Goal: Information Seeking & Learning: Learn about a topic

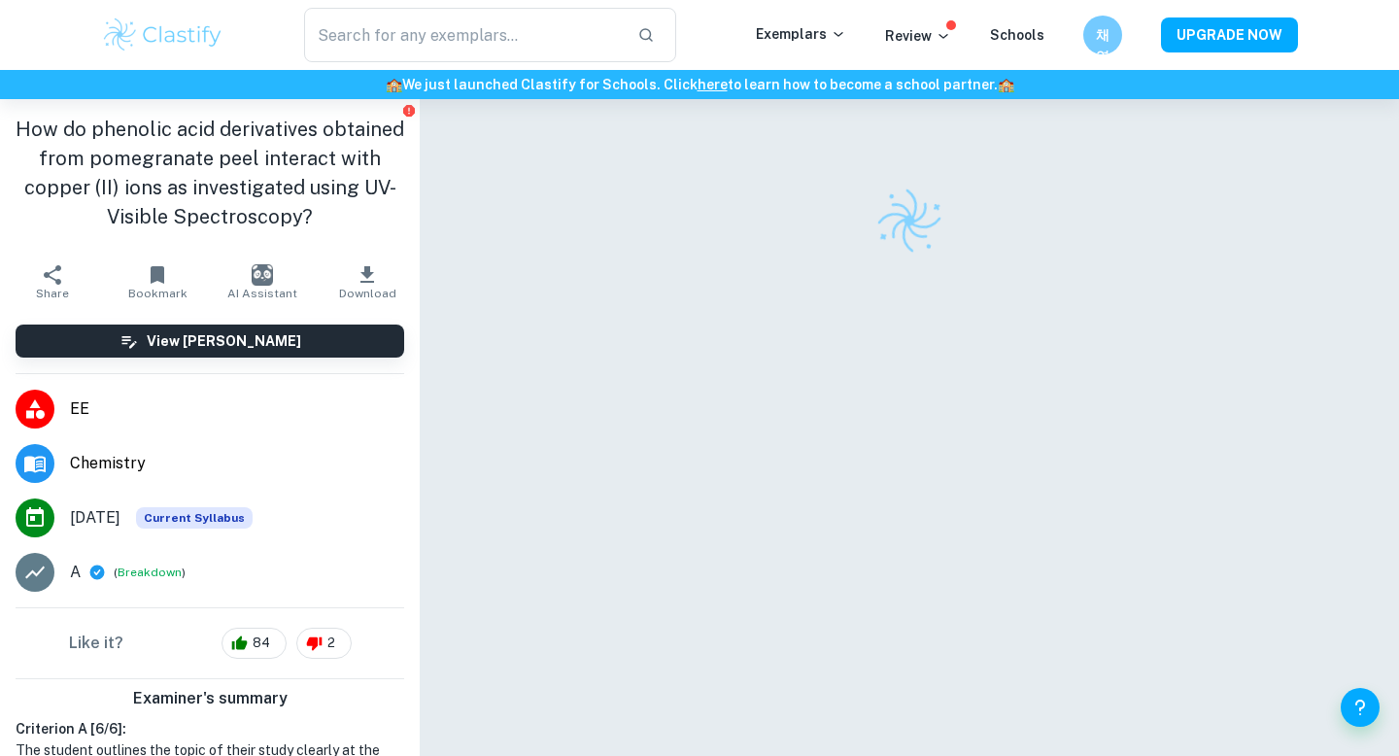
scroll to position [99, 0]
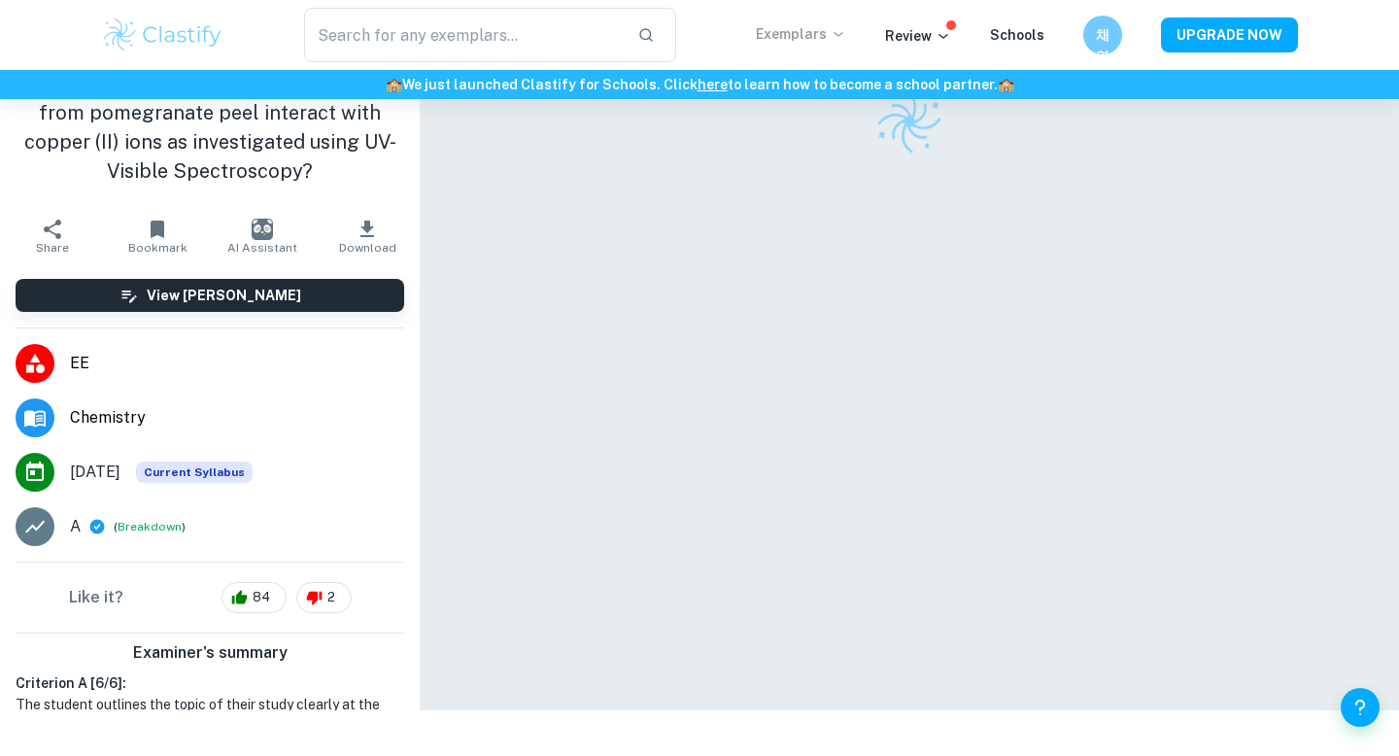
click at [823, 40] on p "Exemplars" at bounding box center [801, 33] width 90 height 21
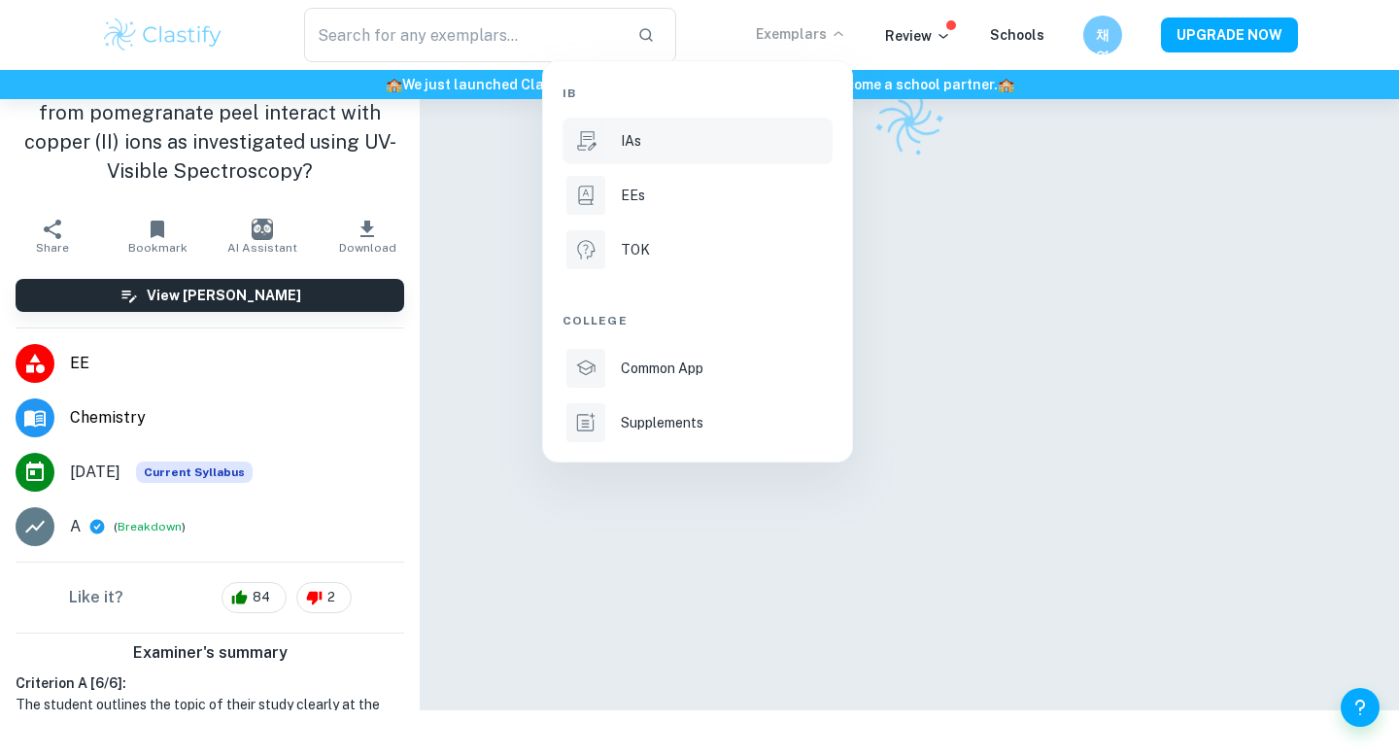
click at [630, 131] on p "IAs" at bounding box center [631, 140] width 20 height 21
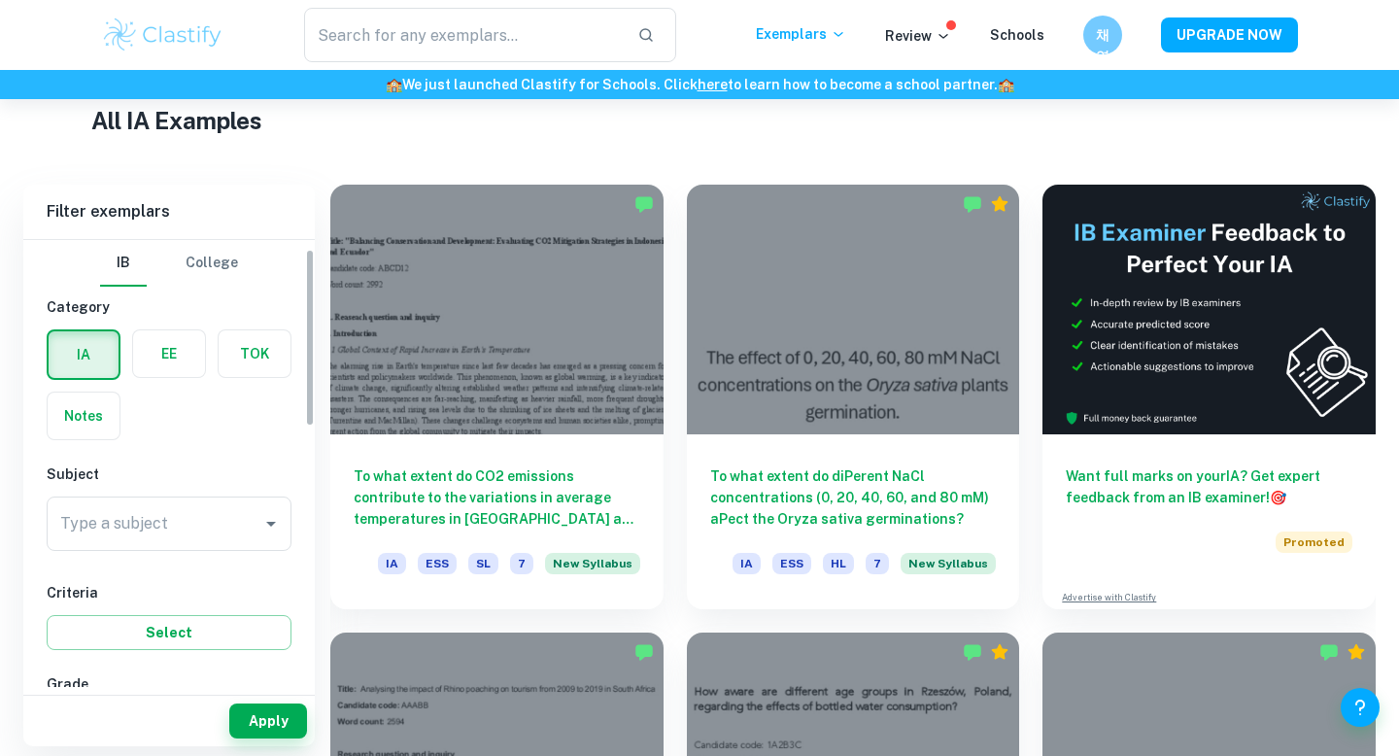
scroll to position [55, 0]
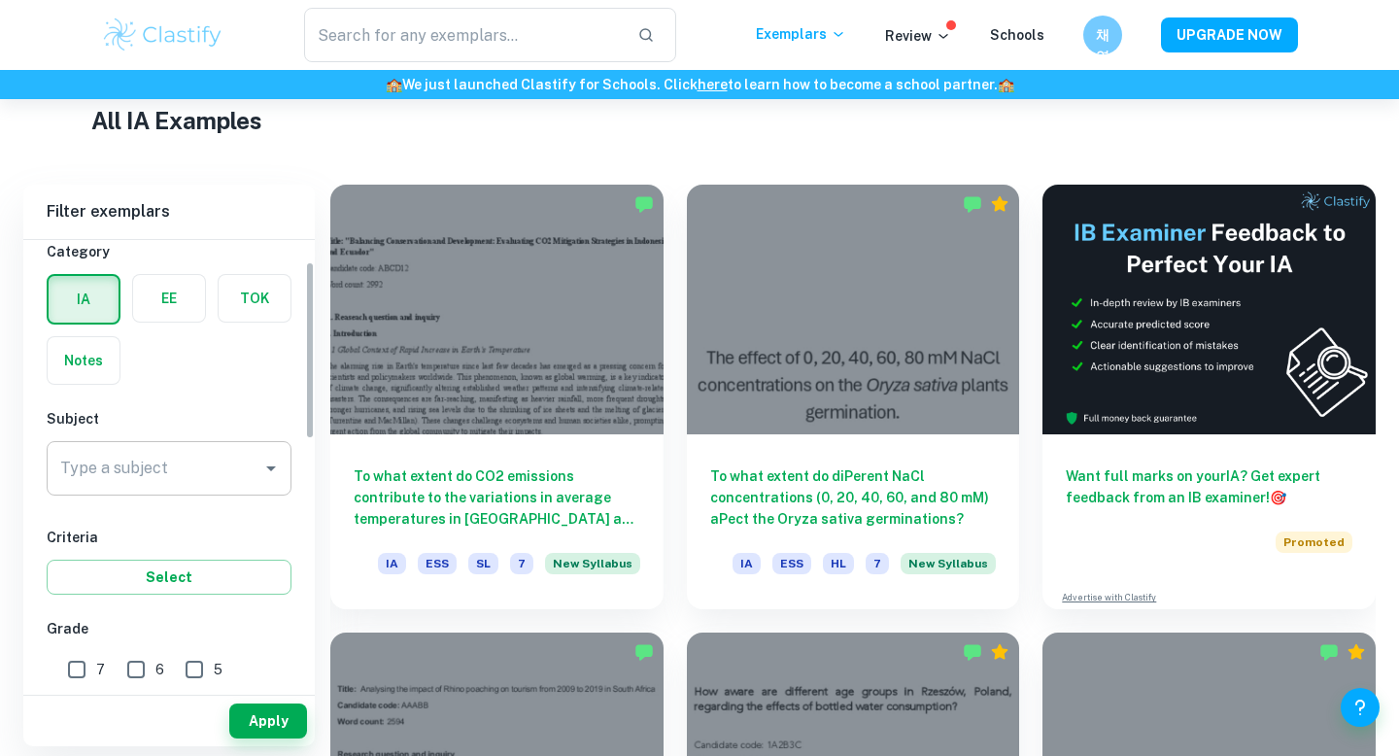
click at [225, 471] on input "Type a subject" at bounding box center [154, 468] width 198 height 37
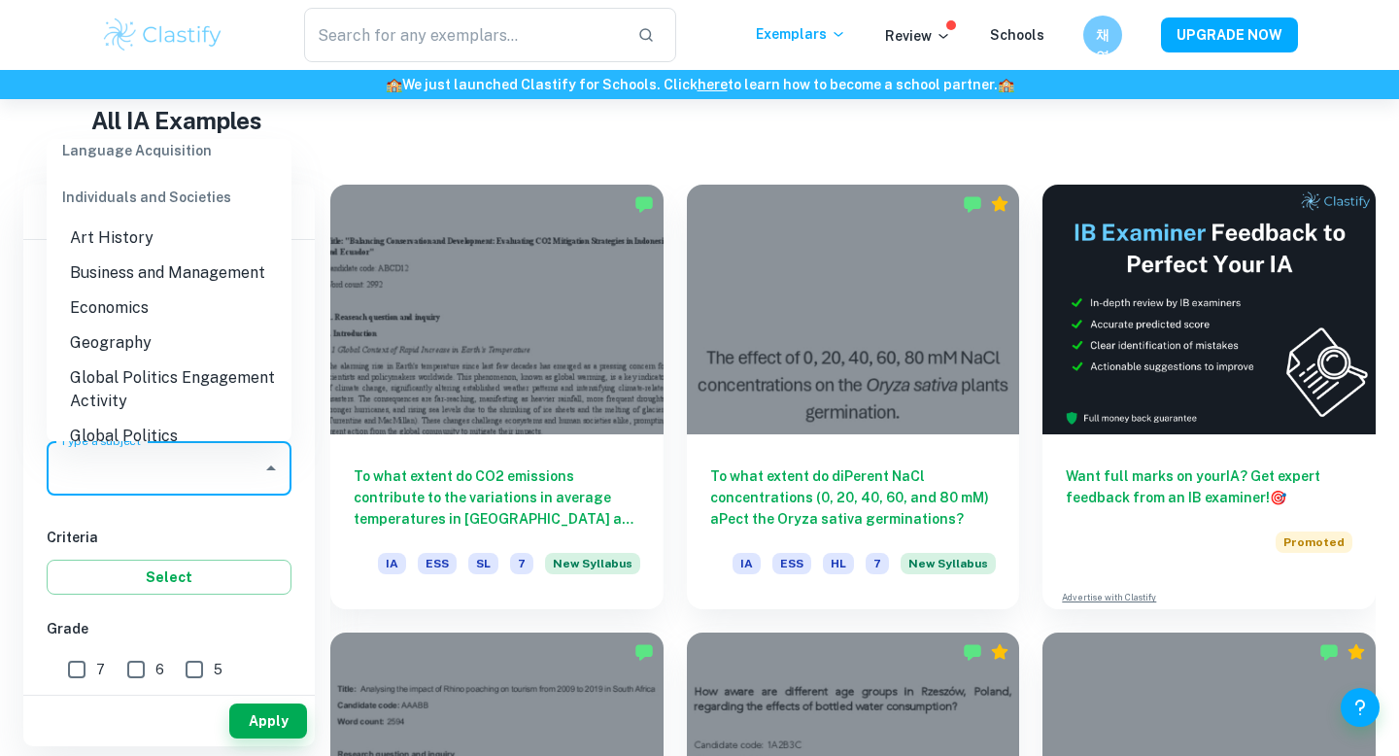
scroll to position [1796, 0]
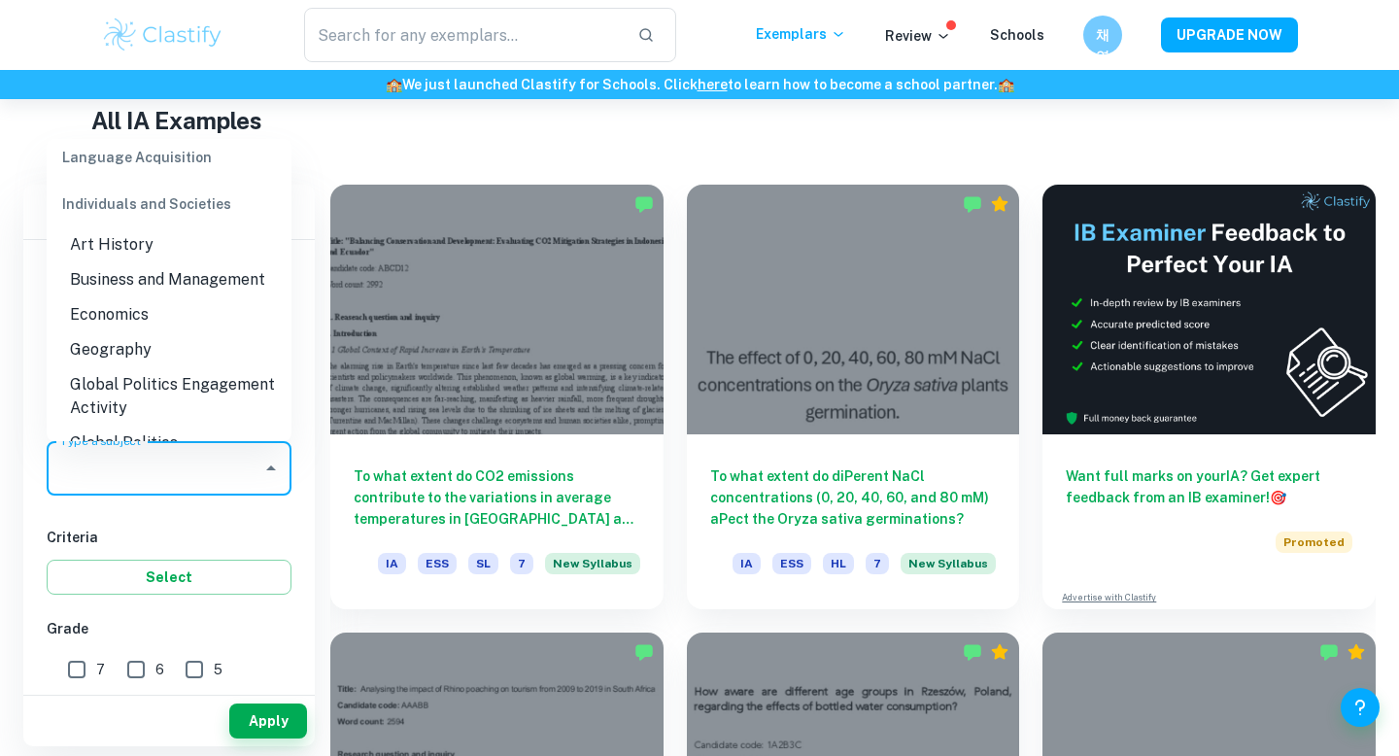
click at [138, 262] on li "Business and Management" at bounding box center [169, 279] width 245 height 35
type input "Business and Management"
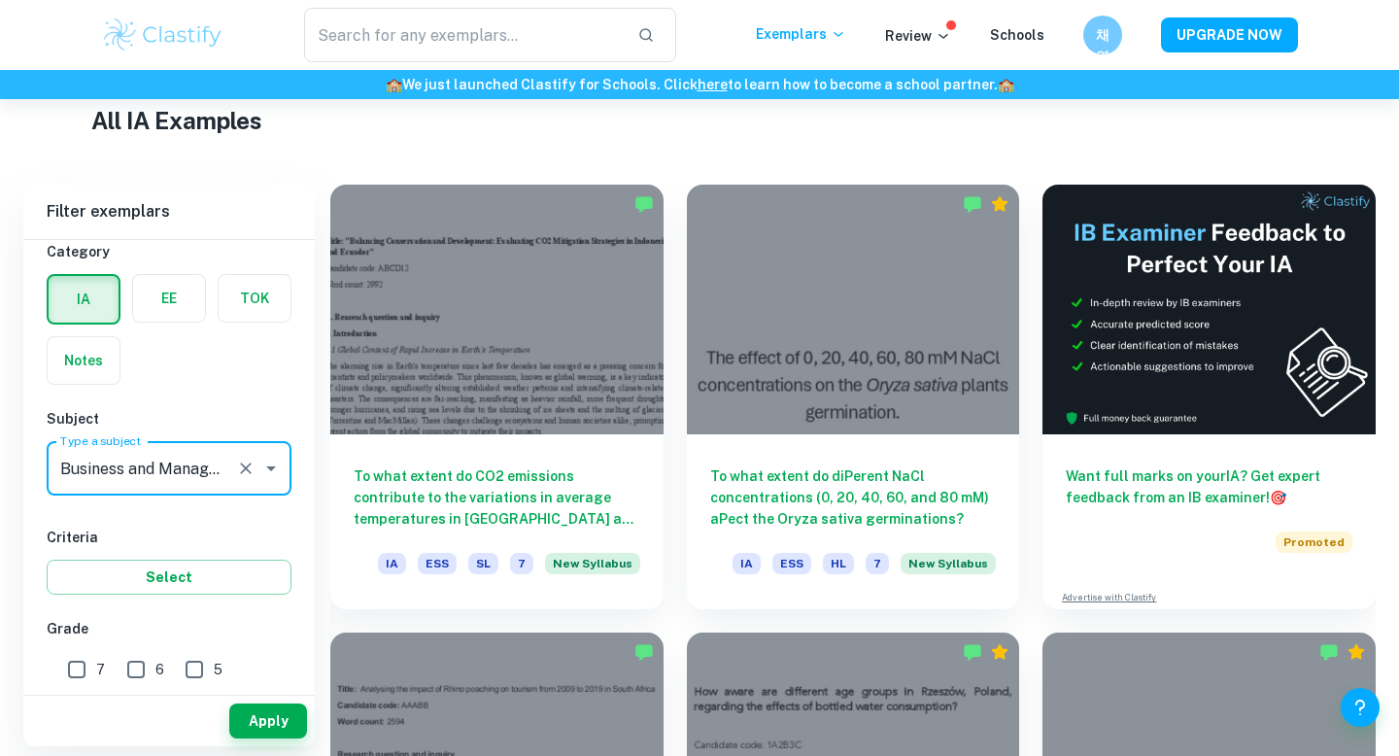
click at [76, 672] on input "7" at bounding box center [76, 669] width 39 height 39
checkbox input "true"
click at [197, 578] on button "Select" at bounding box center [169, 577] width 245 height 35
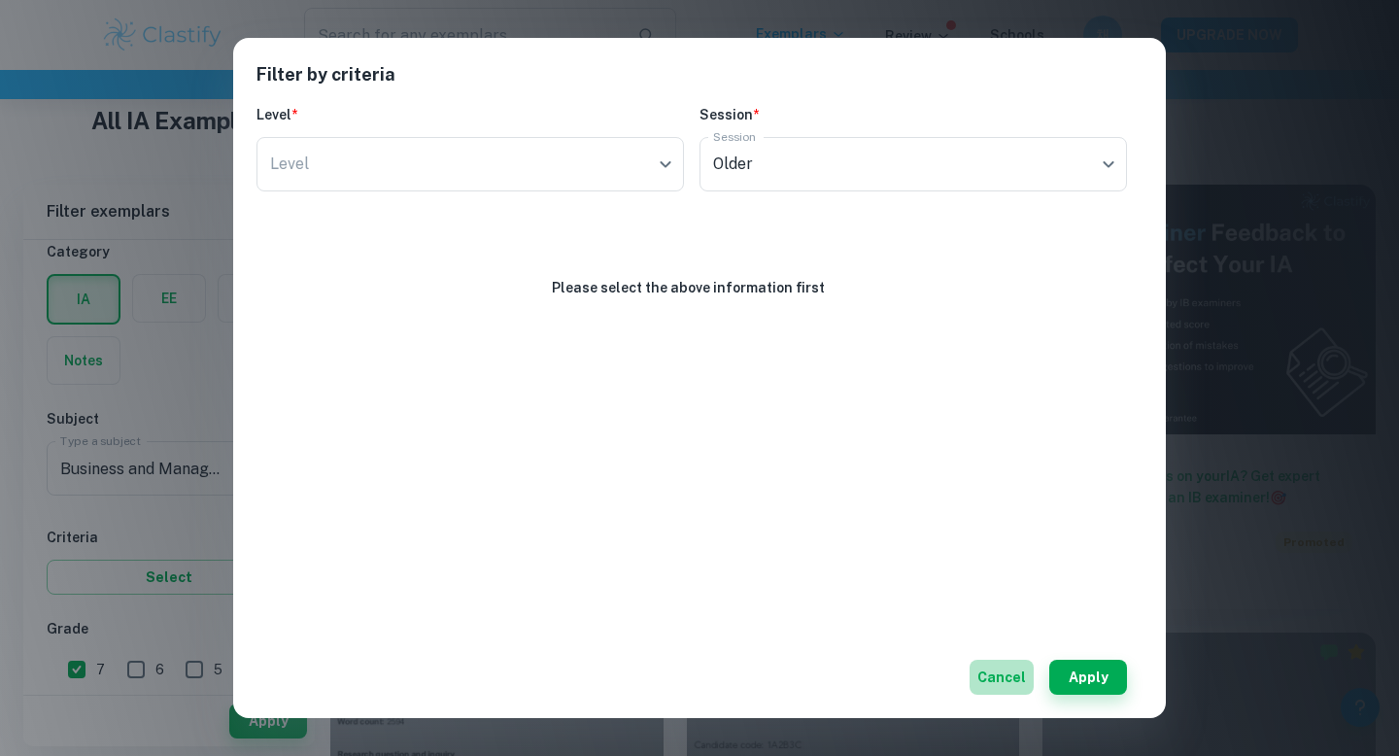
click at [996, 665] on button "Cancel" at bounding box center [1002, 677] width 64 height 35
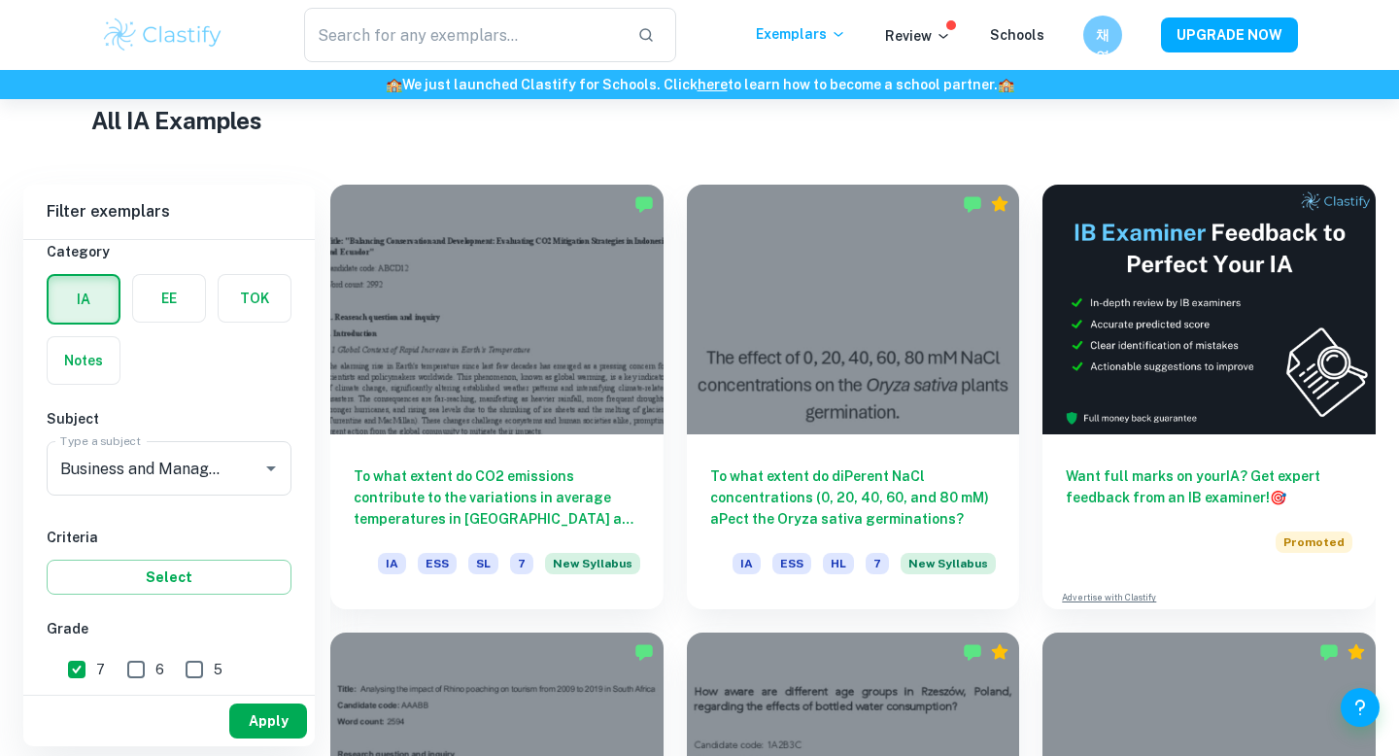
click at [289, 727] on button "Apply" at bounding box center [268, 720] width 78 height 35
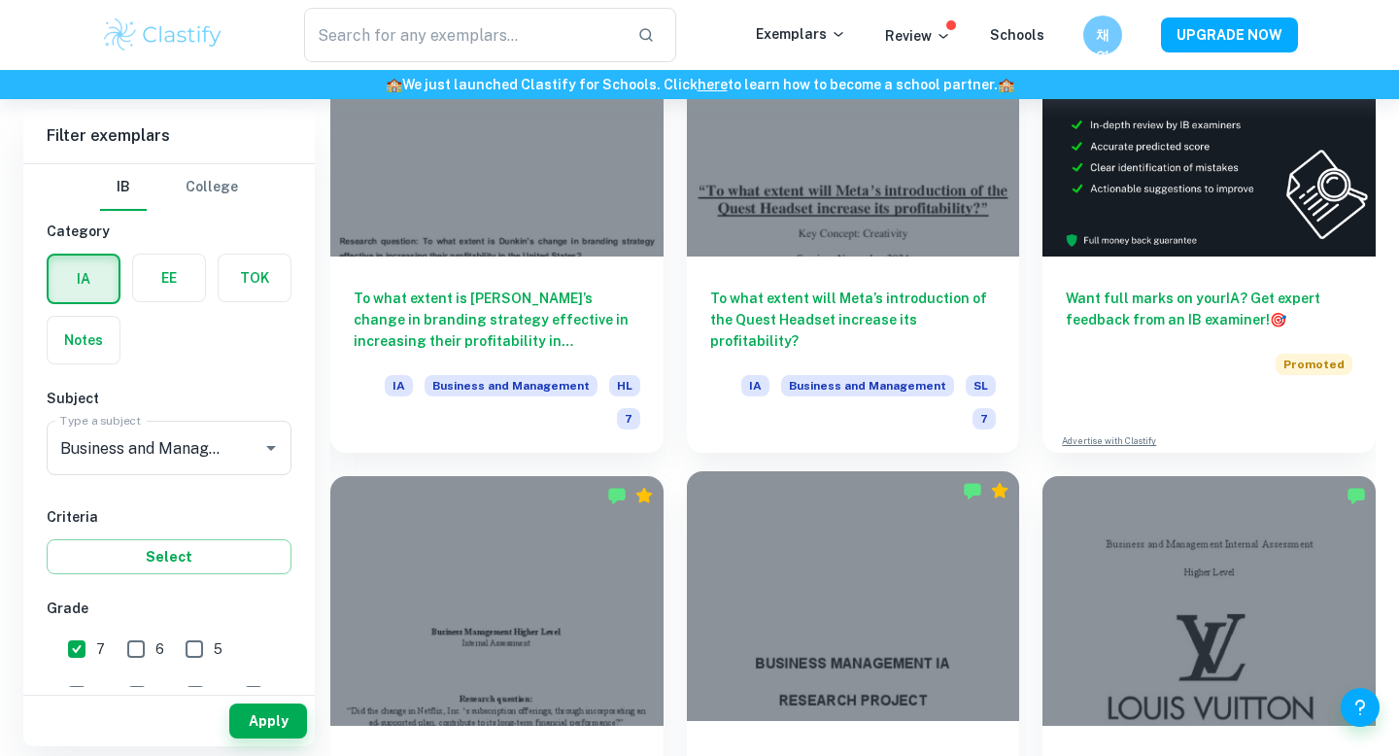
scroll to position [641, 0]
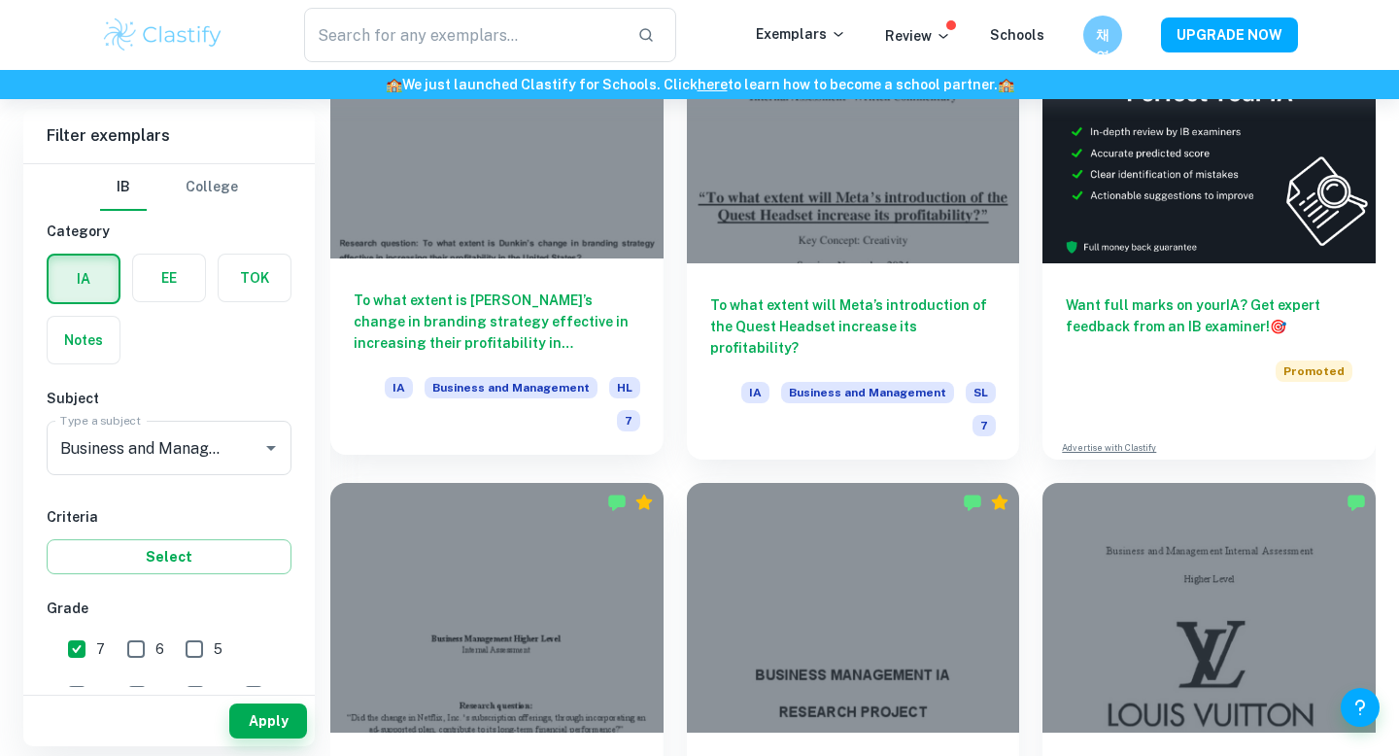
click at [616, 297] on h6 "To what extent is [PERSON_NAME]’s change in branding strategy effective in incr…" at bounding box center [497, 321] width 287 height 64
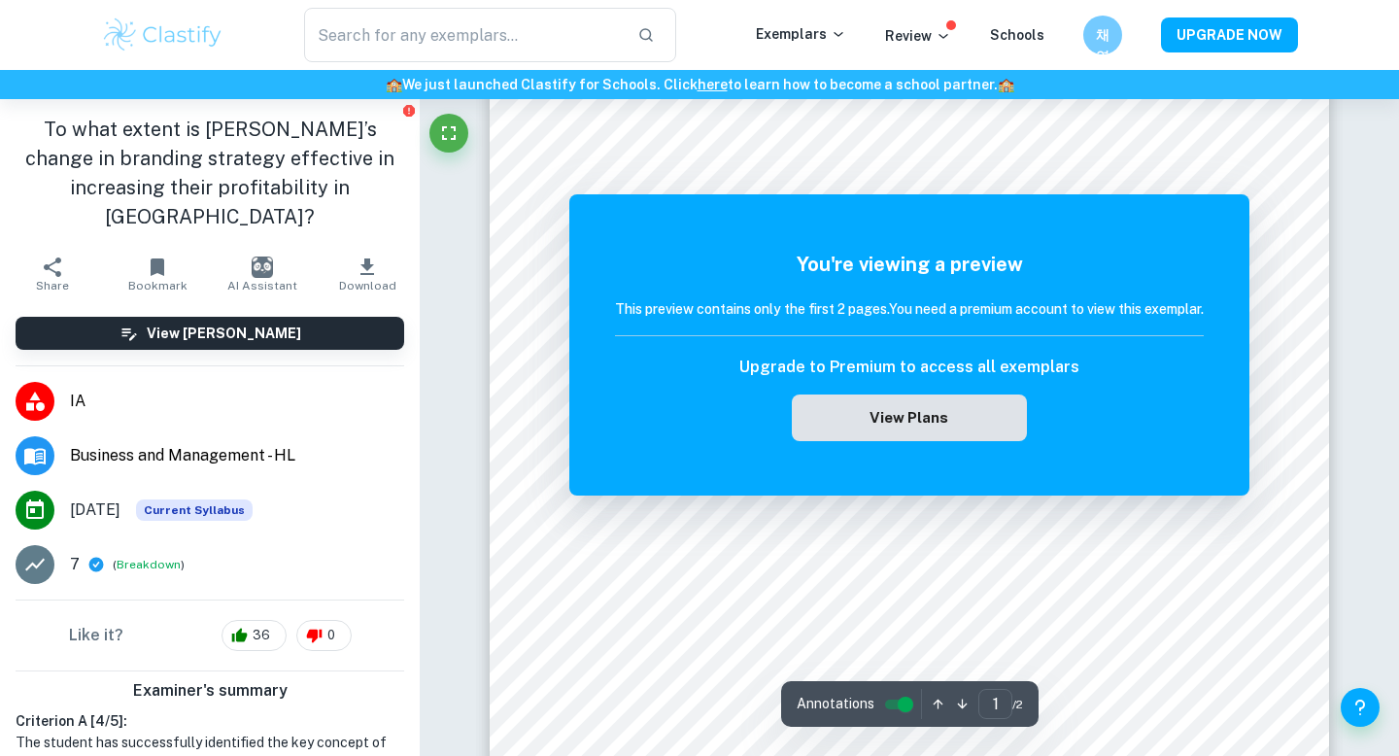
scroll to position [437, 0]
click at [868, 408] on button "View Plans" at bounding box center [909, 417] width 235 height 47
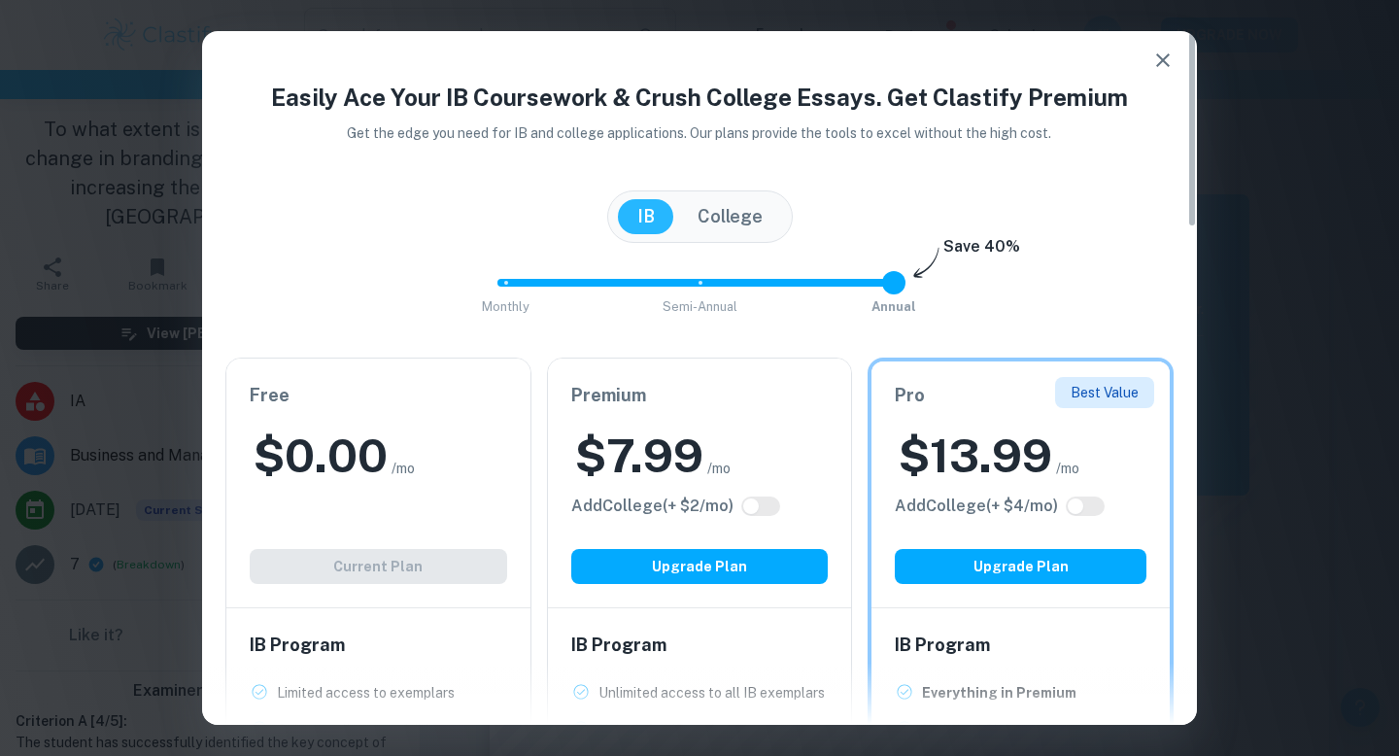
click at [1169, 55] on icon "button" at bounding box center [1162, 60] width 23 height 23
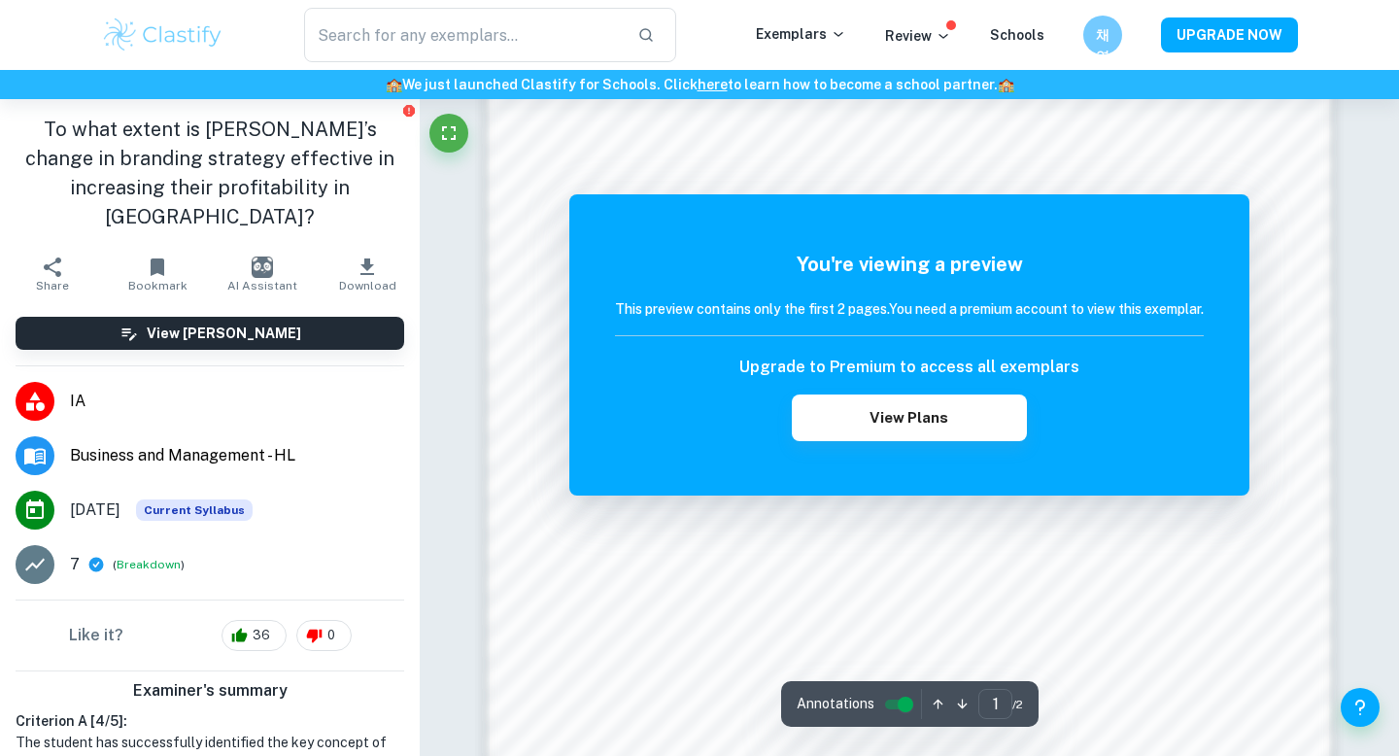
scroll to position [1426, 0]
